Goal: Obtain resource: Download file/media

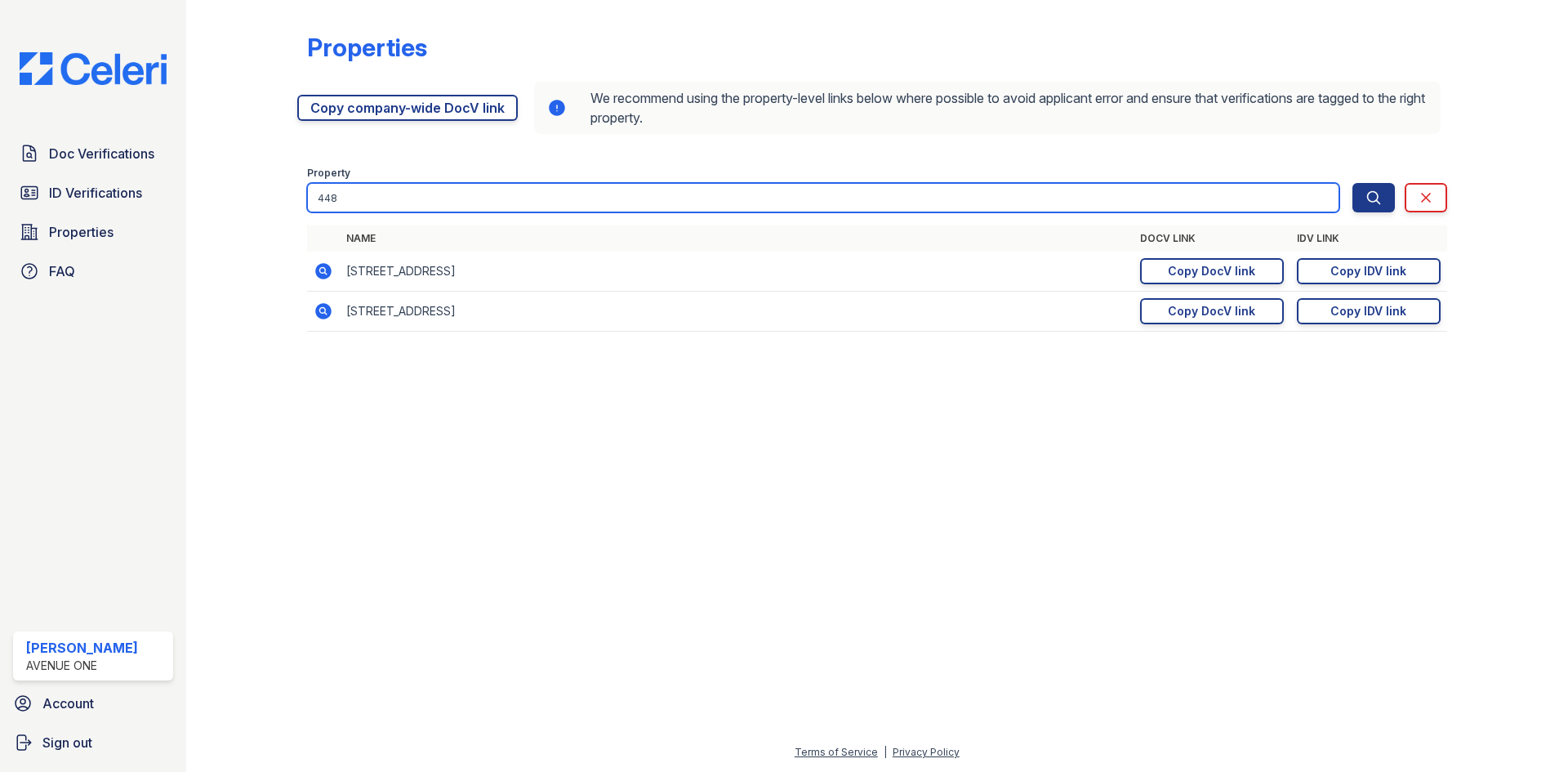
drag, startPoint x: 346, startPoint y: 197, endPoint x: 233, endPoint y: 181, distance: 114.1
click at [233, 181] on div "Properties https://app.getceleri.com/957357c3-e977-41c4-859f-2cc2fdc7caa2/submi…" at bounding box center [878, 186] width 1330 height 374
click at [354, 196] on input "6605" at bounding box center [822, 197] width 1032 height 29
click at [390, 208] on input "6605-0" at bounding box center [822, 197] width 1032 height 29
type input "6605-07"
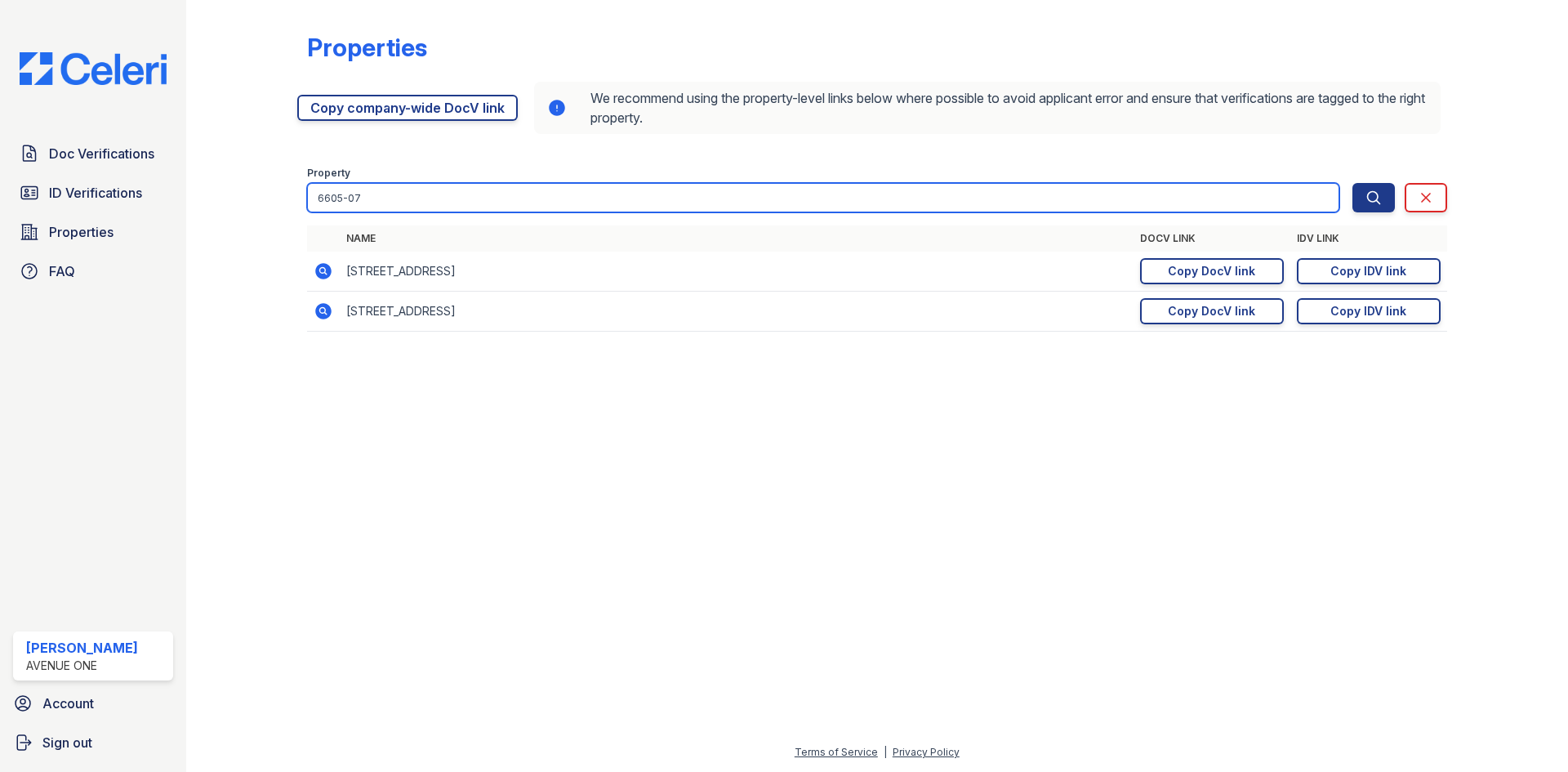
click at [1353, 183] on button "Search" at bounding box center [1373, 197] width 43 height 29
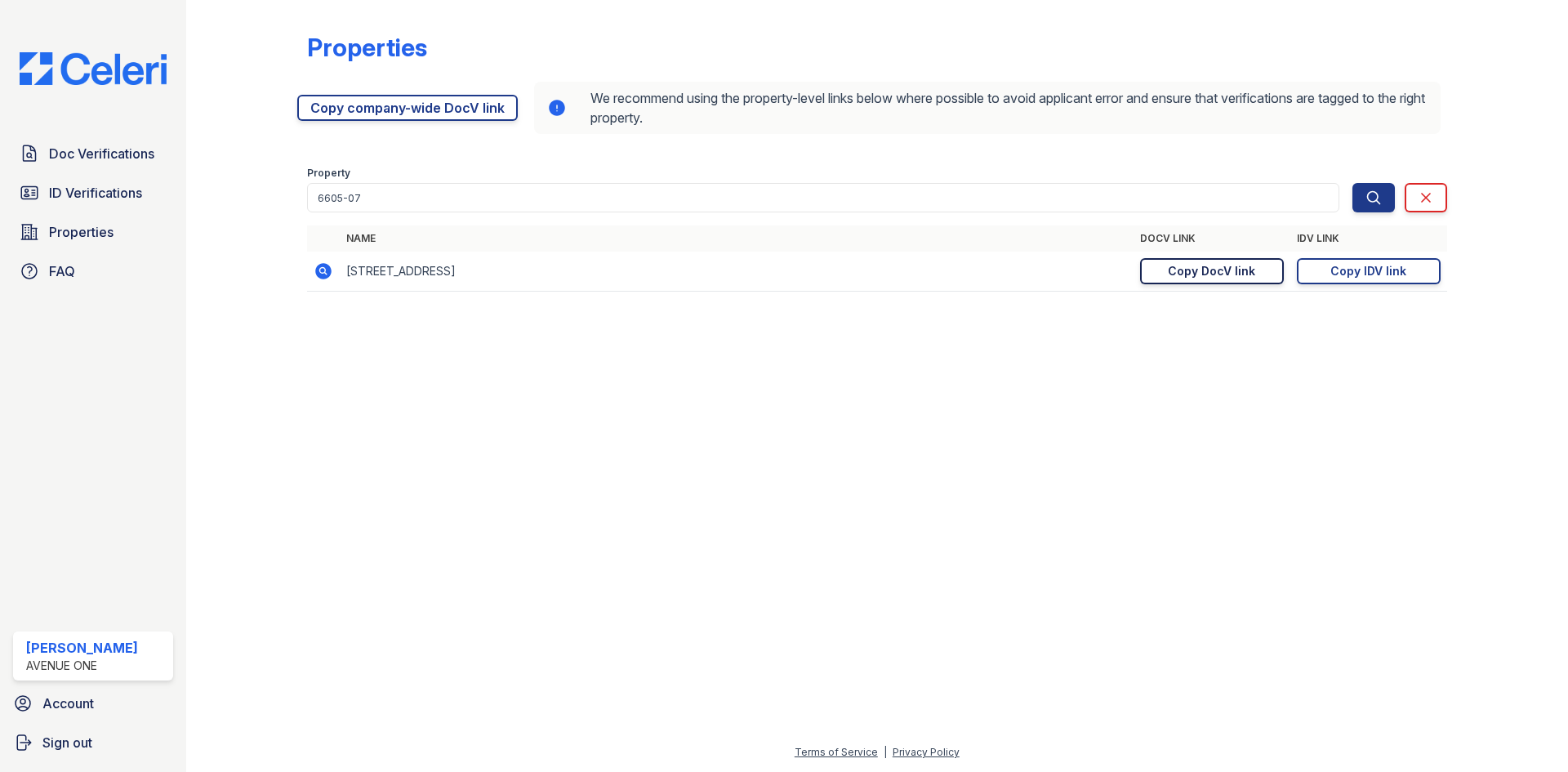
click at [1165, 267] on link "Copy DocV link Copy link" at bounding box center [1212, 271] width 144 height 26
click at [1347, 277] on div "Copy IDV link" at bounding box center [1368, 272] width 76 height 16
click at [2, 183] on div "Doc Verifications ID Verifications Properties FAQ Marina Robles Avenue One Acco…" at bounding box center [93, 386] width 186 height 772
drag, startPoint x: 2, startPoint y: 183, endPoint x: 3, endPoint y: 217, distance: 34.0
click at [3, 217] on div "Doc Verifications ID Verifications Properties FAQ Marina Robles Avenue One Acco…" at bounding box center [93, 386] width 186 height 772
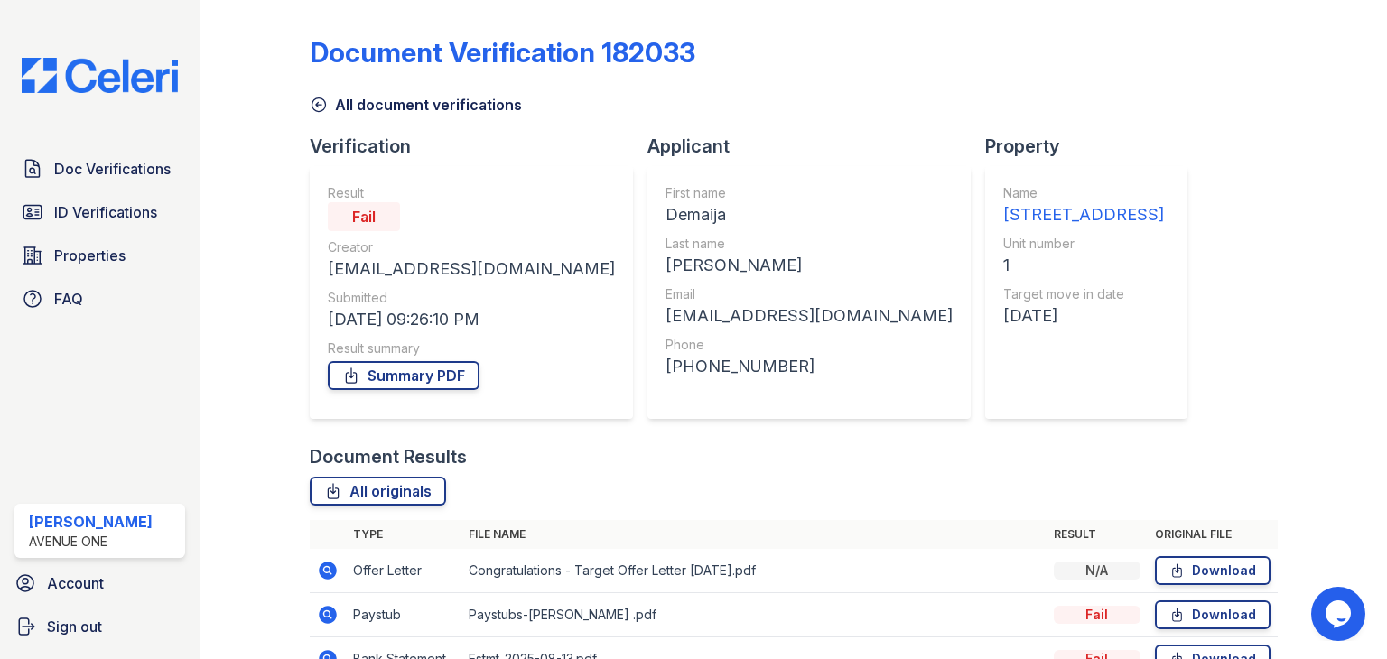
scroll to position [190, 0]
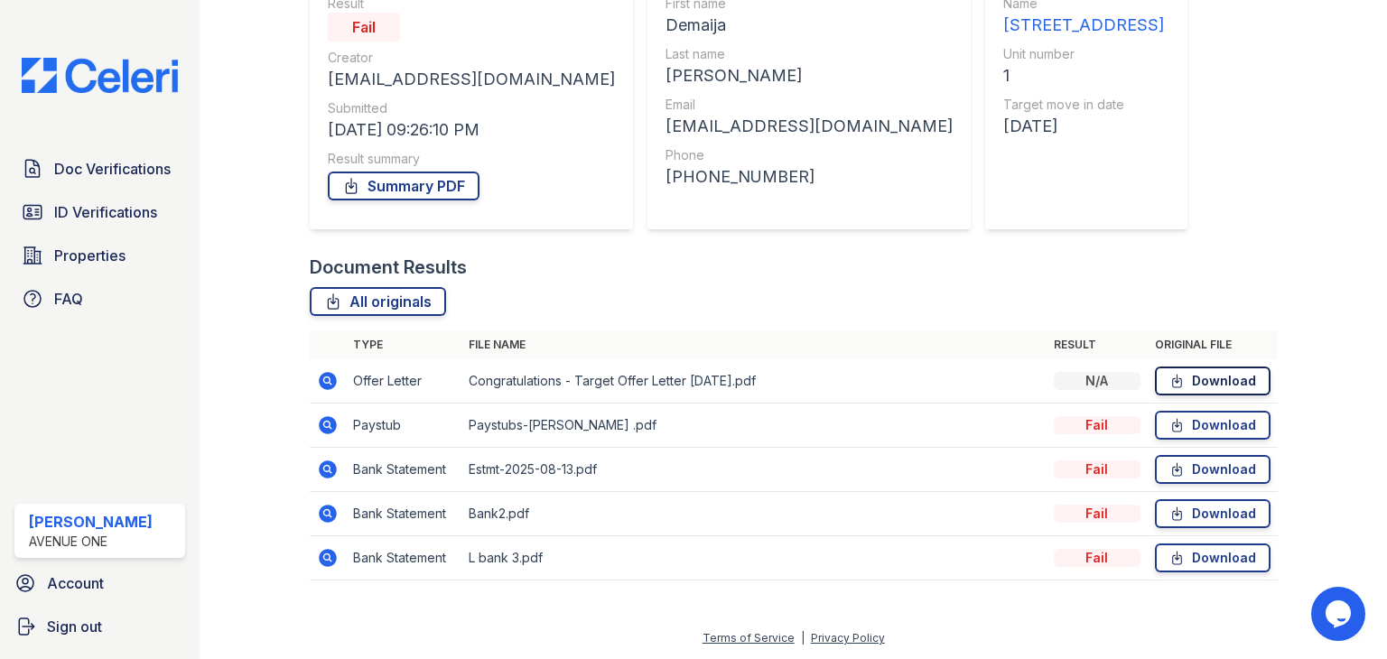
click at [1174, 382] on link "Download" at bounding box center [1213, 380] width 116 height 29
click at [1194, 434] on link "Download" at bounding box center [1213, 425] width 116 height 29
click at [1191, 460] on link "Download" at bounding box center [1213, 469] width 116 height 29
click at [1185, 518] on link "Download" at bounding box center [1213, 513] width 116 height 29
click at [1182, 580] on div at bounding box center [794, 589] width 968 height 18
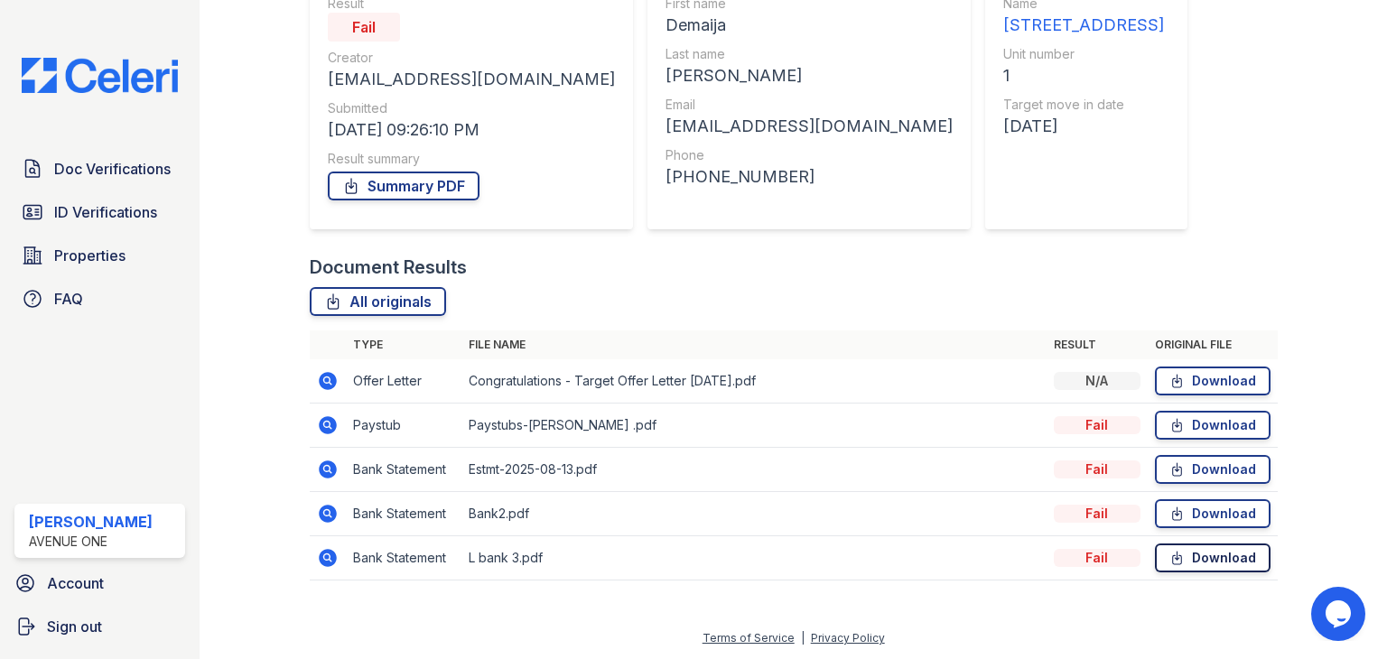
click at [1182, 561] on link "Download" at bounding box center [1213, 557] width 116 height 29
click at [325, 423] on icon at bounding box center [326, 424] width 5 height 5
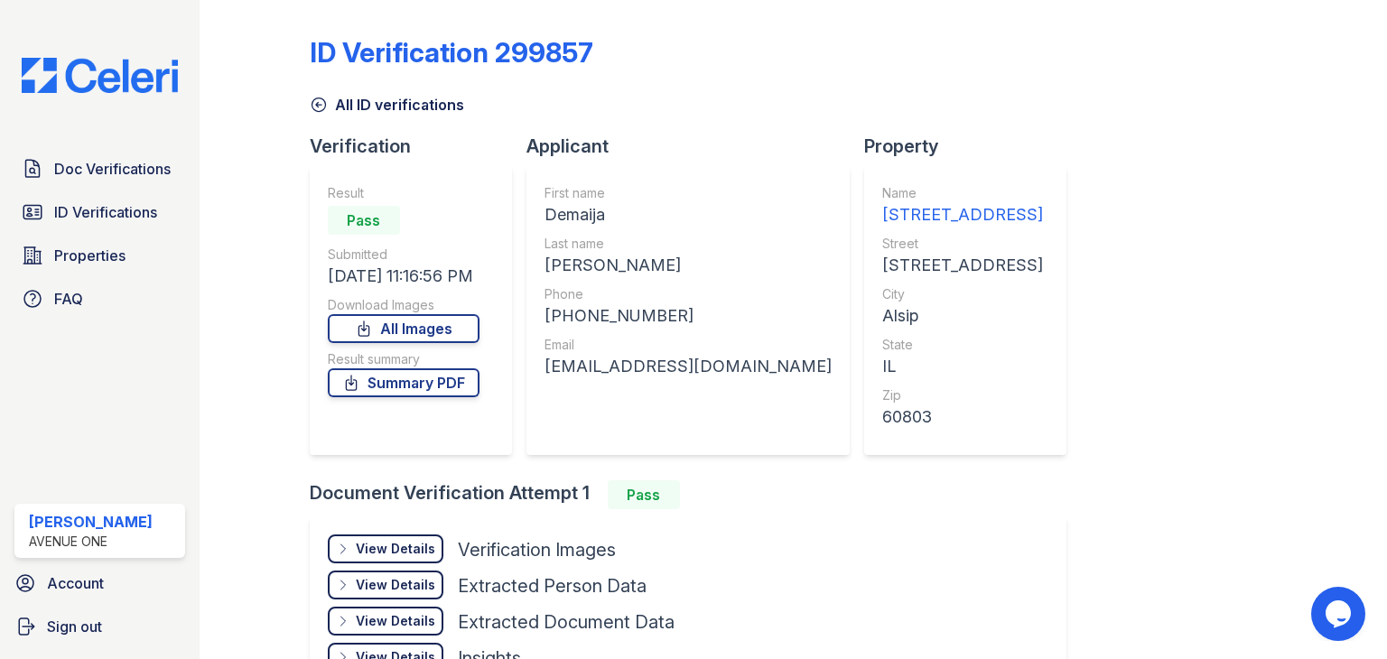
drag, startPoint x: 1372, startPoint y: 274, endPoint x: 1378, endPoint y: 303, distance: 30.5
click at [1378, 303] on main "ID Verification 299857 All ID verifications Verification Result Pass Submitted …" at bounding box center [792, 329] width 1187 height 659
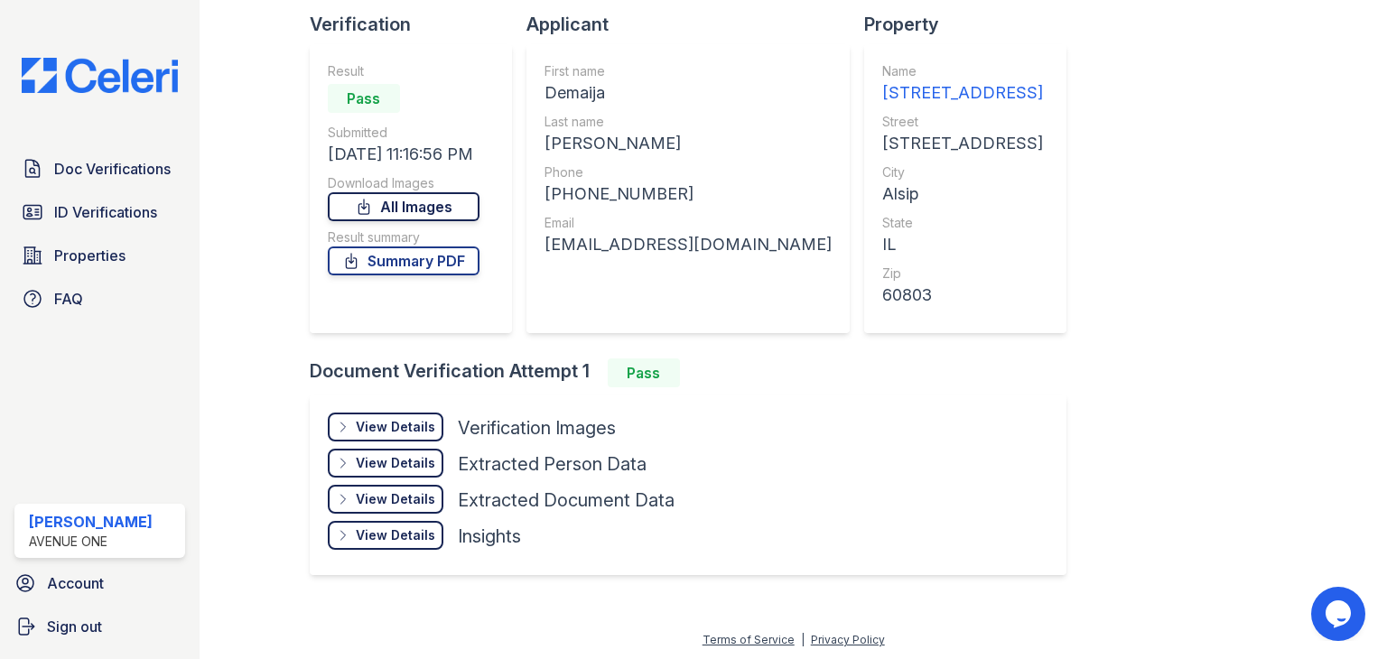
click at [373, 204] on icon at bounding box center [364, 207] width 18 height 18
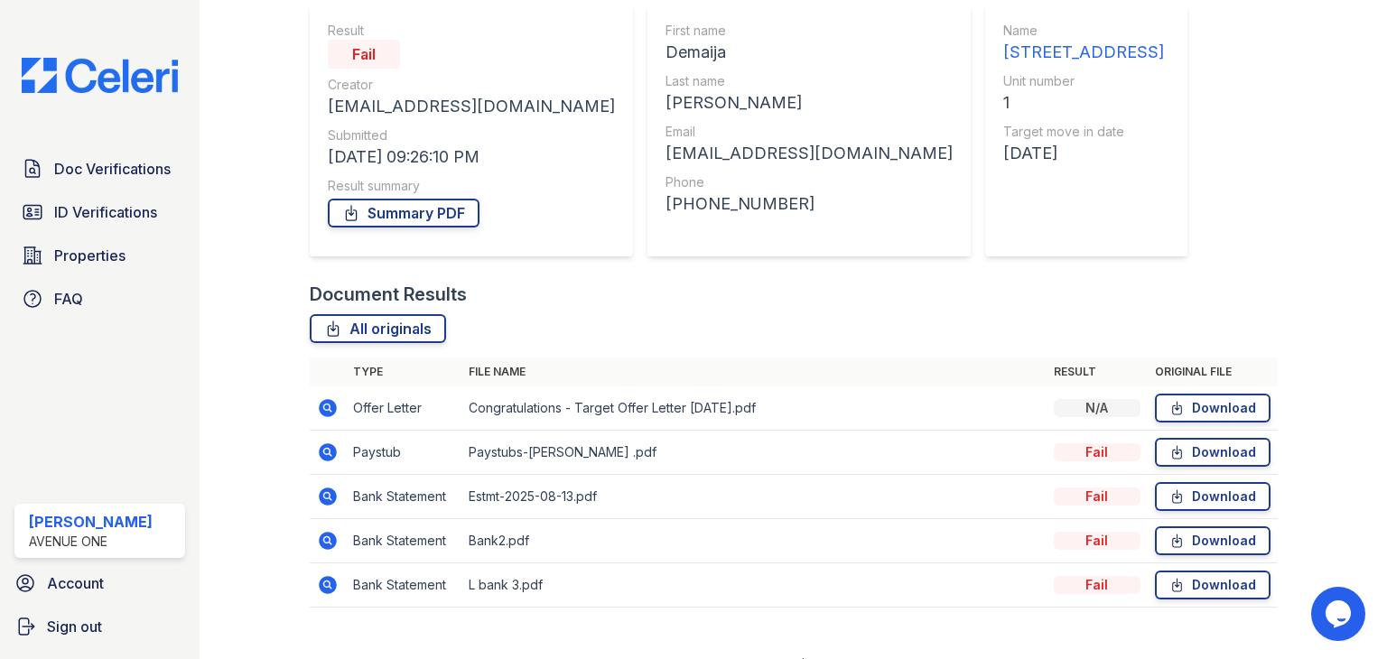
scroll to position [190, 0]
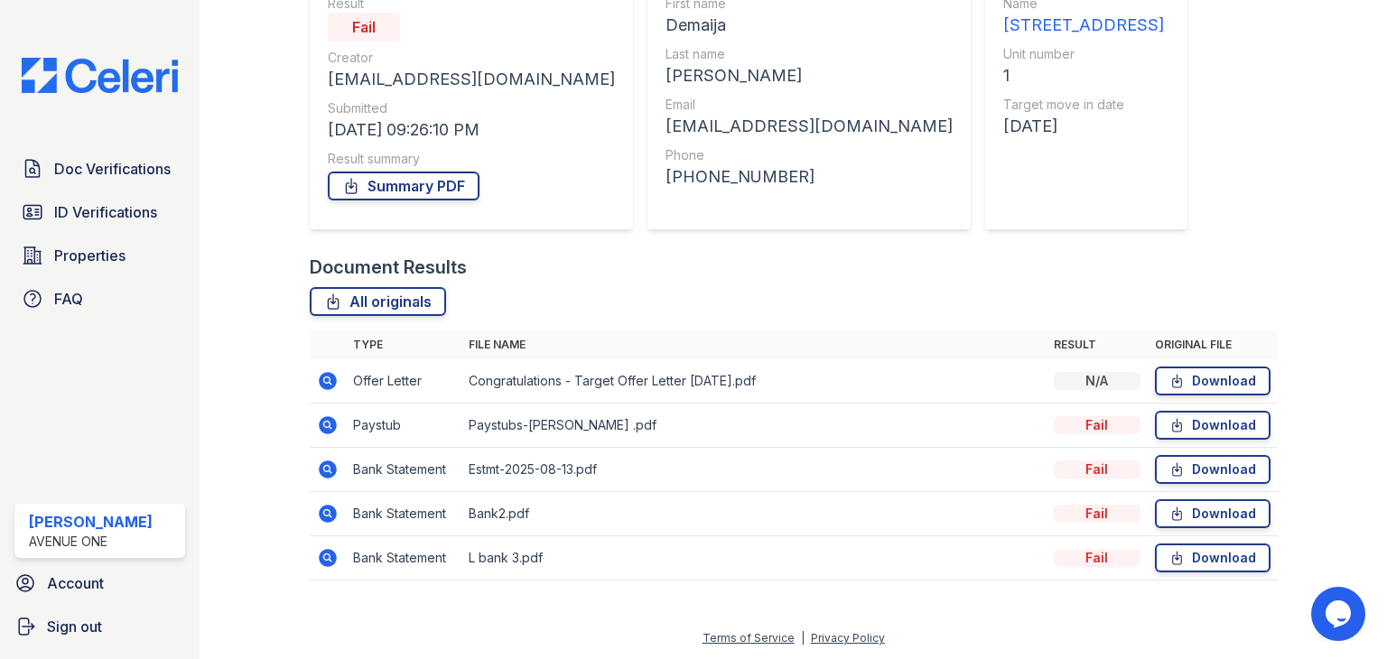
drag, startPoint x: 405, startPoint y: 185, endPoint x: 491, endPoint y: 214, distance: 90.5
click at [405, 185] on link "Summary PDF" at bounding box center [404, 186] width 152 height 29
click at [323, 429] on icon at bounding box center [328, 425] width 18 height 18
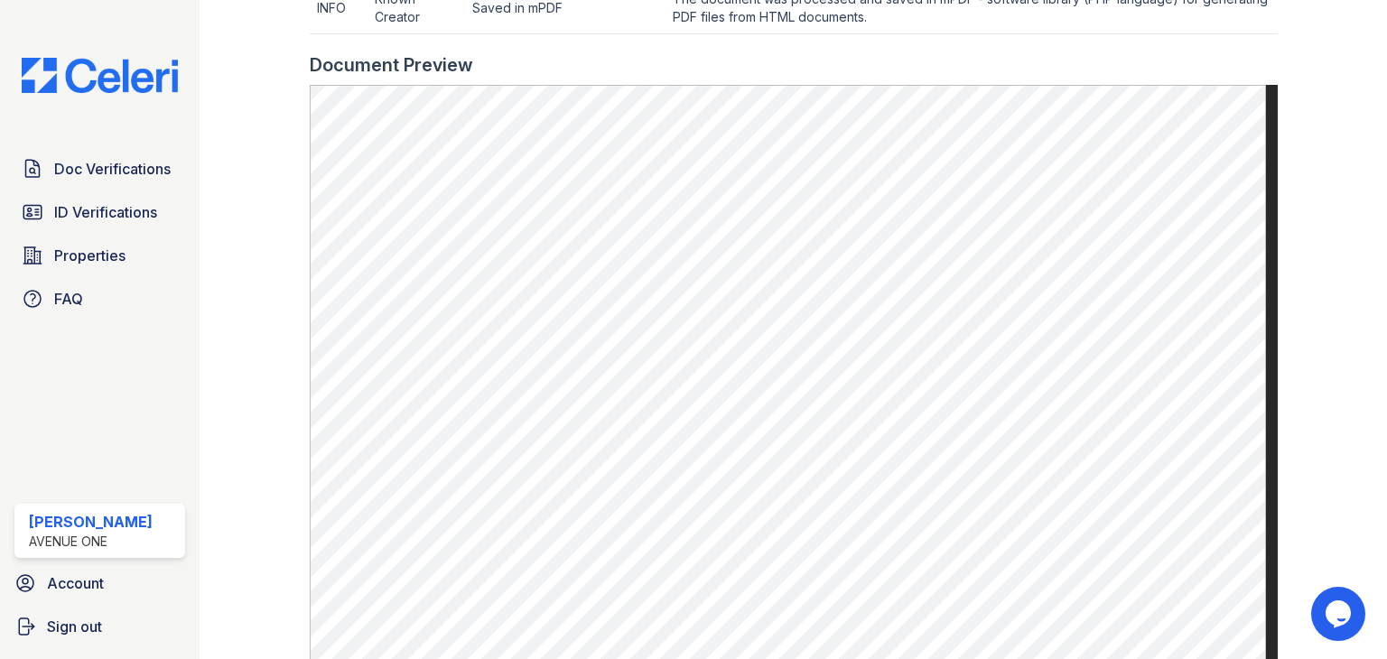
scroll to position [876, 0]
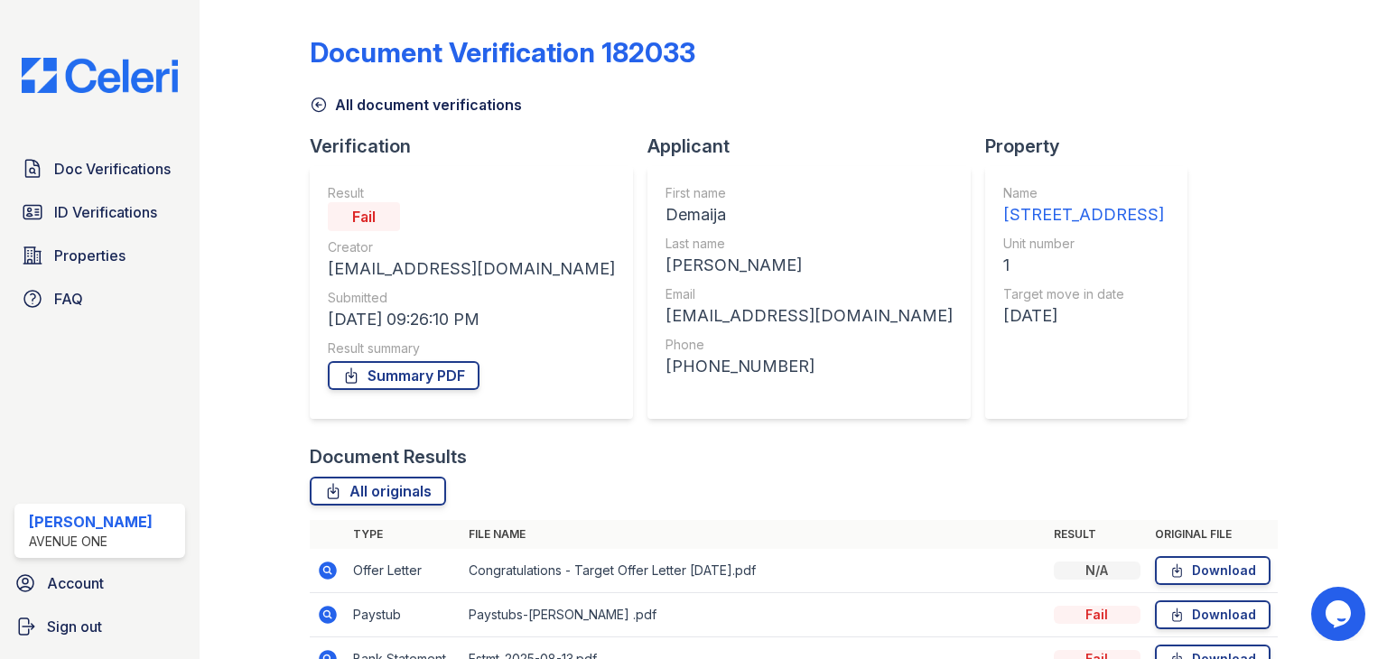
scroll to position [190, 0]
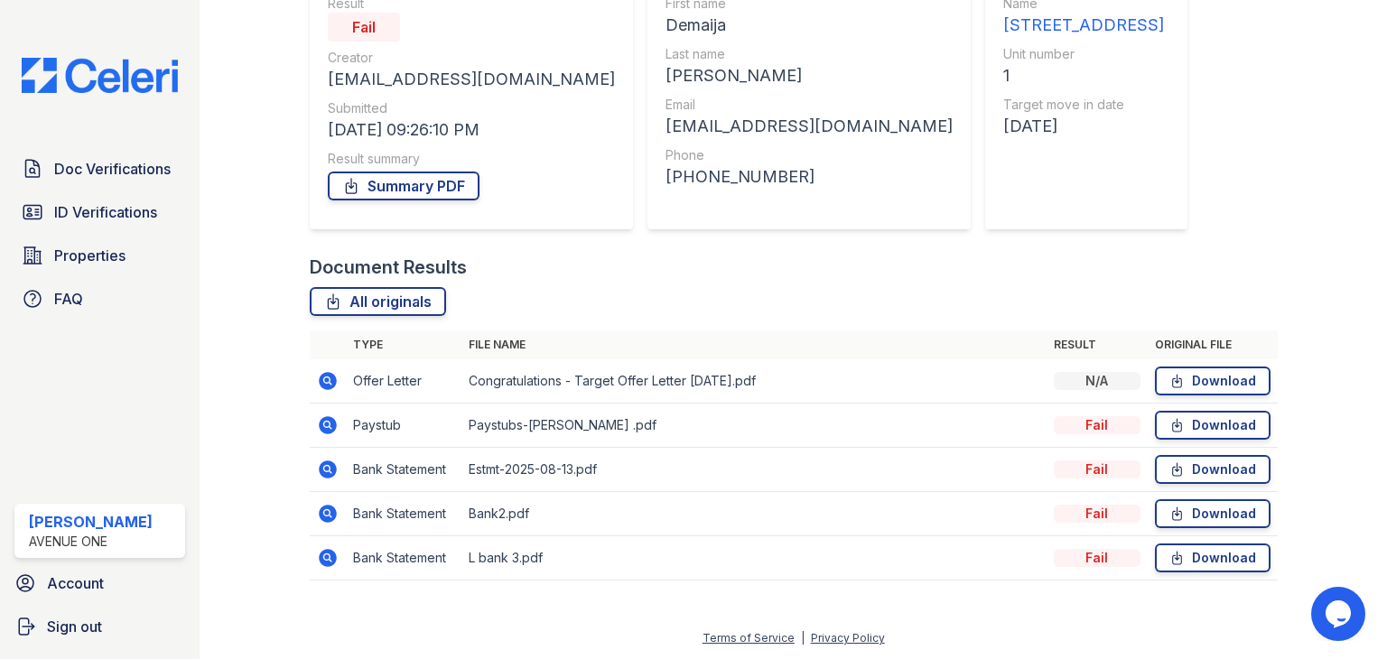
click at [329, 514] on icon at bounding box center [328, 514] width 22 height 22
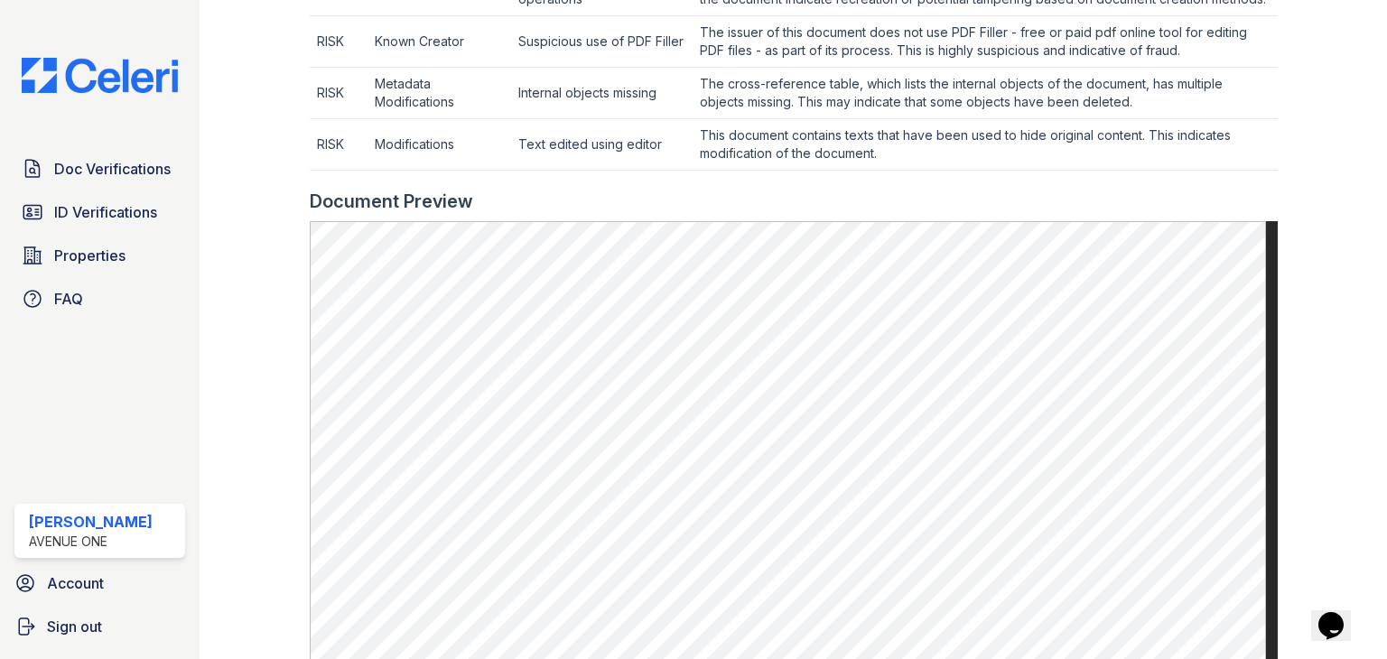
scroll to position [1049, 0]
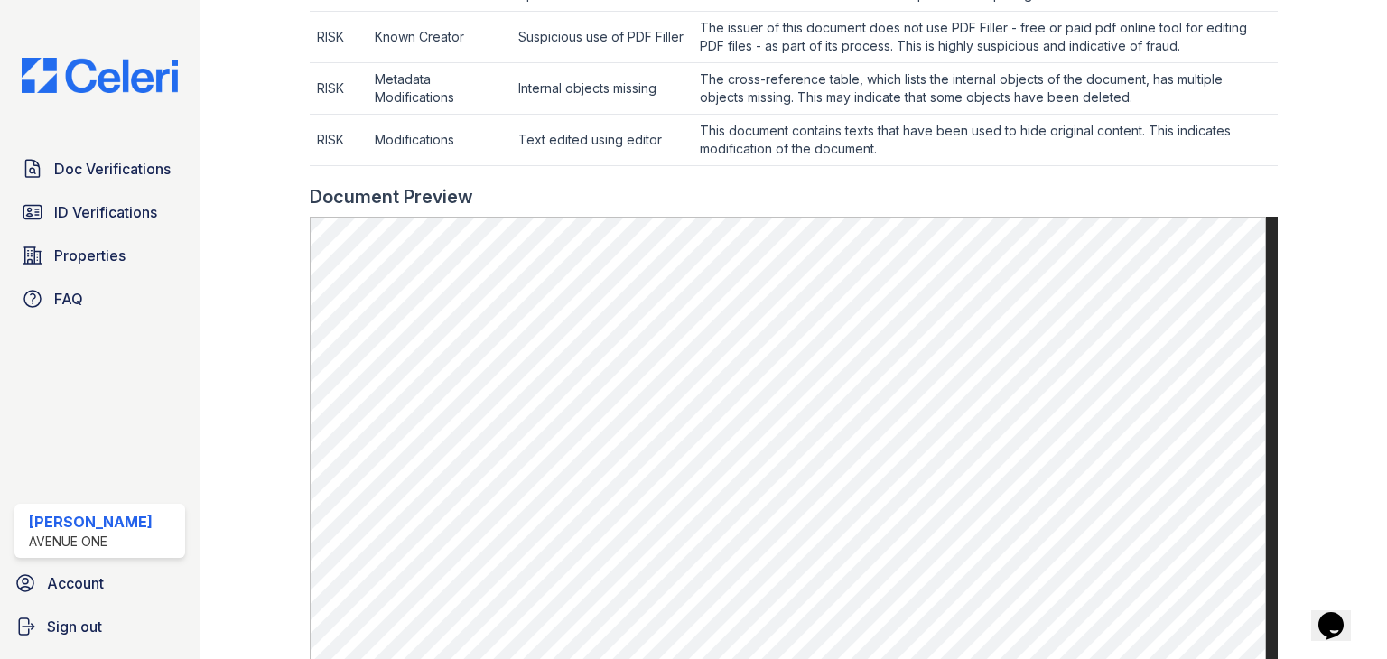
drag, startPoint x: 1303, startPoint y: 635, endPoint x: 1308, endPoint y: 700, distance: 66.1
click at [1308, 658] on html "Doc Verifications ID Verifications Properties FAQ [PERSON_NAME] [GEOGRAPHIC_DAT…" at bounding box center [693, 329] width 1387 height 659
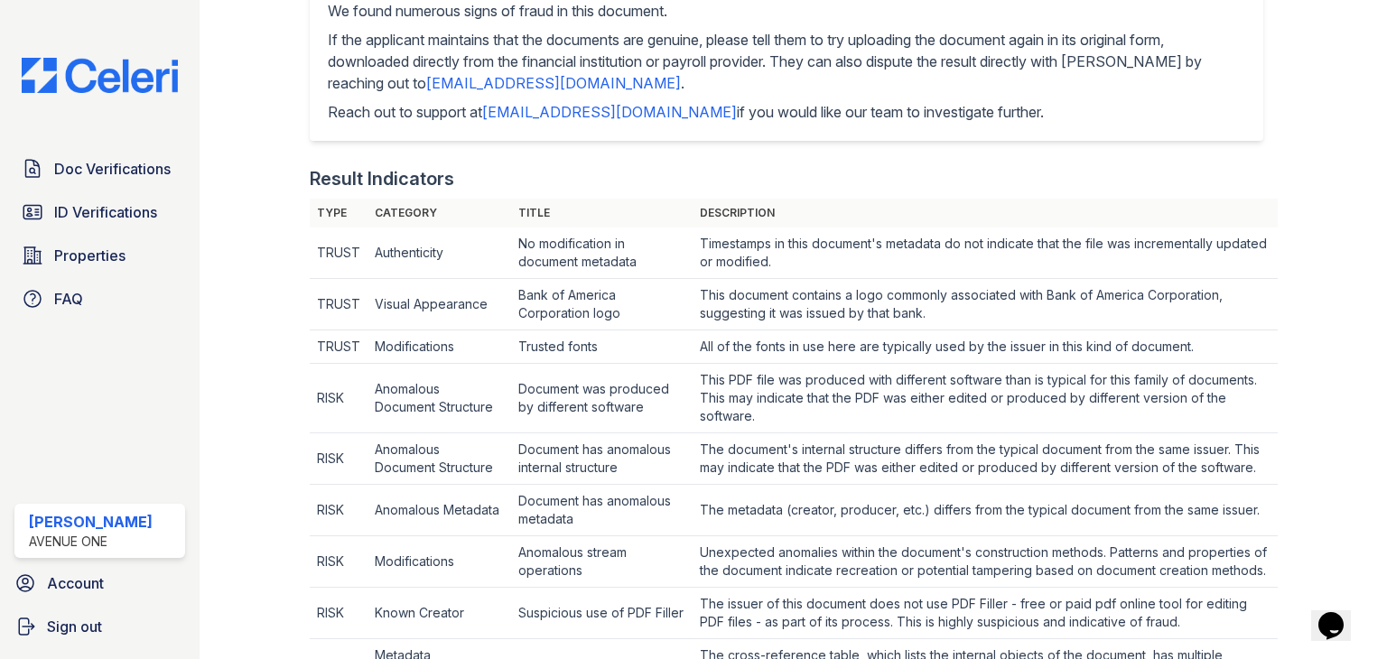
scroll to position [0, 0]
